Goal: Task Accomplishment & Management: Complete application form

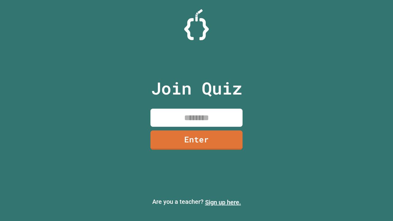
click at [223, 203] on link "Sign up here." at bounding box center [223, 202] width 36 height 7
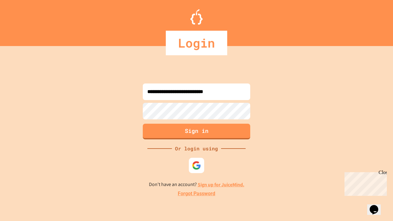
type input "**********"
